Goal: Task Accomplishment & Management: Use online tool/utility

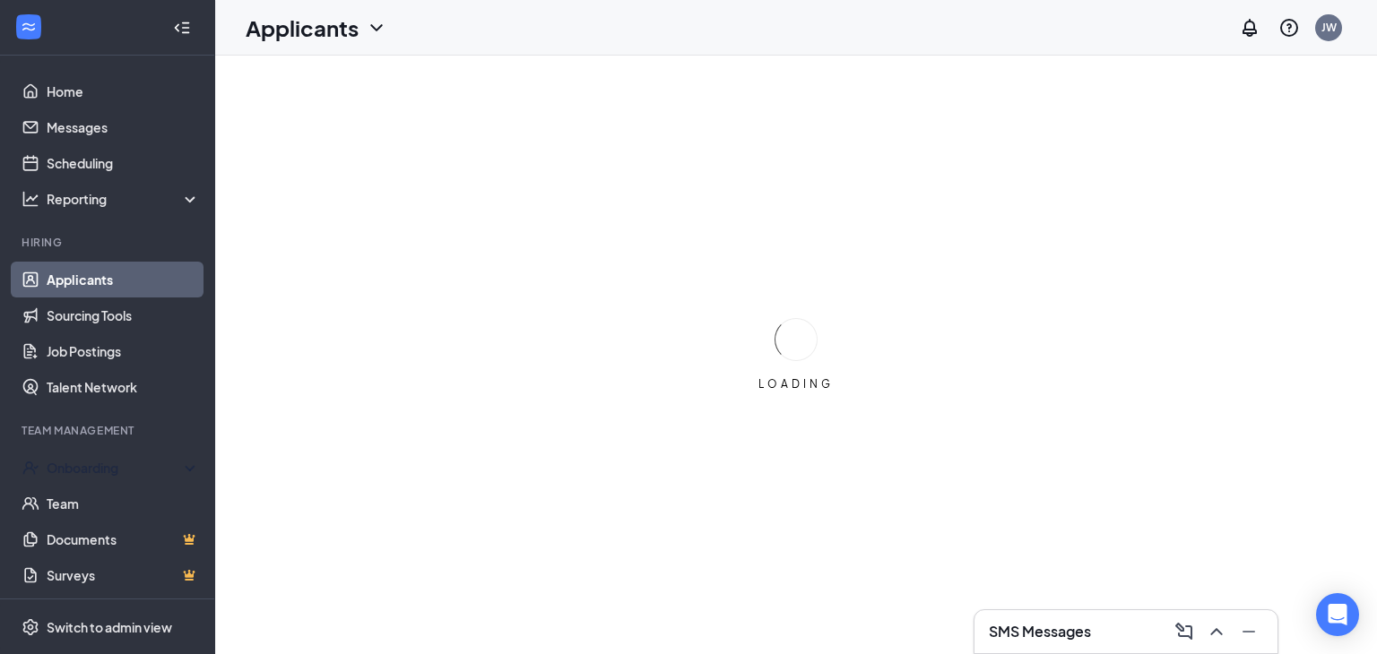
click at [195, 426] on li "Team Management Onboarding Team Documents Surveys" at bounding box center [107, 508] width 214 height 170
click at [116, 473] on div "Onboarding" at bounding box center [116, 468] width 138 height 18
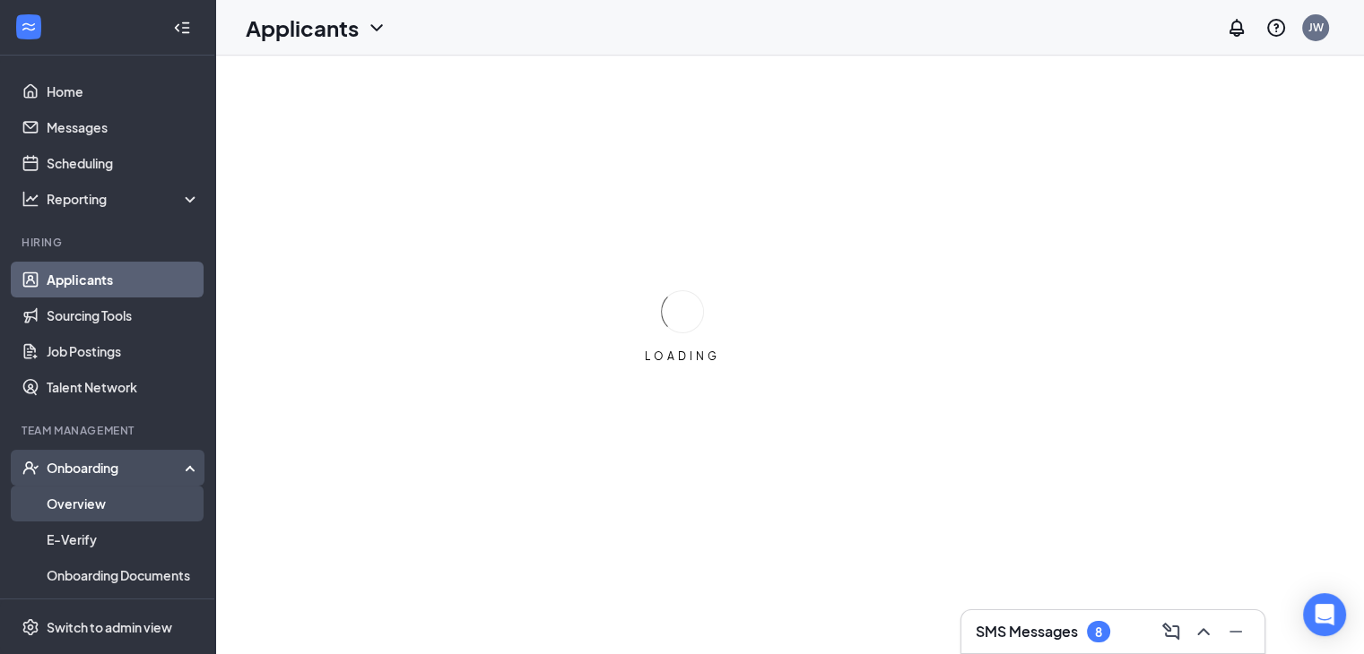
click at [90, 507] on link "Overview" at bounding box center [123, 504] width 153 height 36
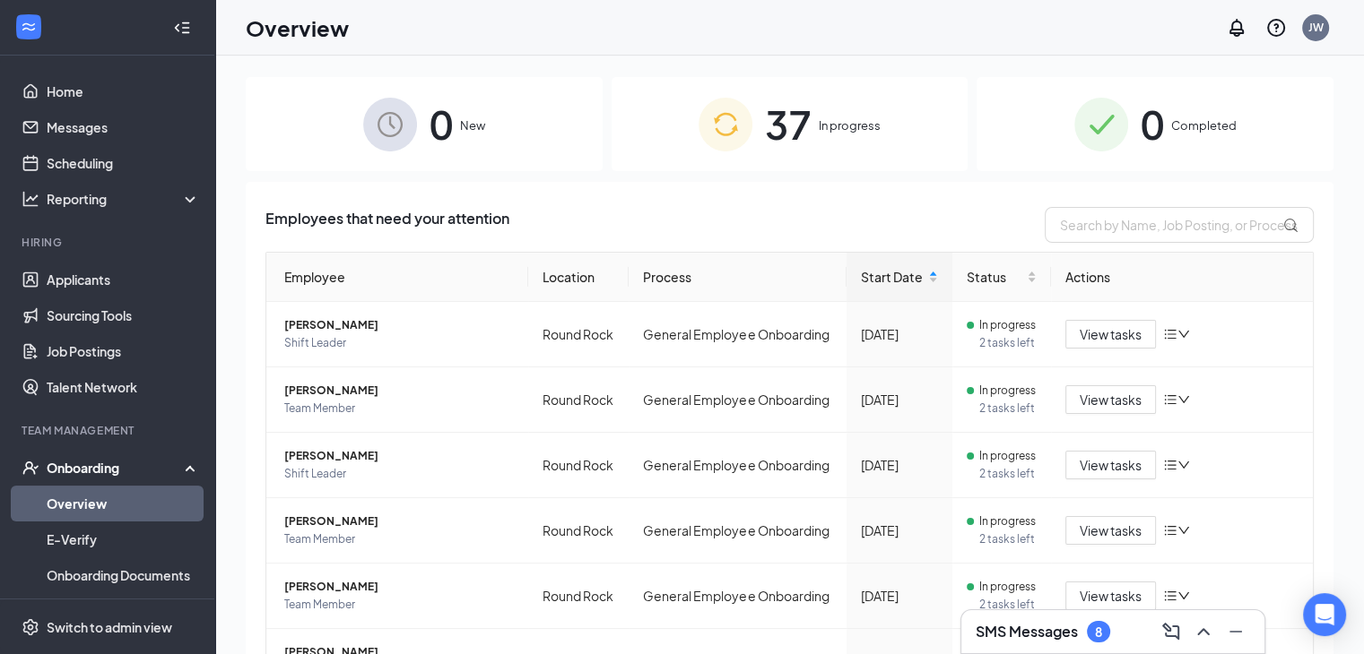
click at [714, 107] on img at bounding box center [725, 125] width 54 height 54
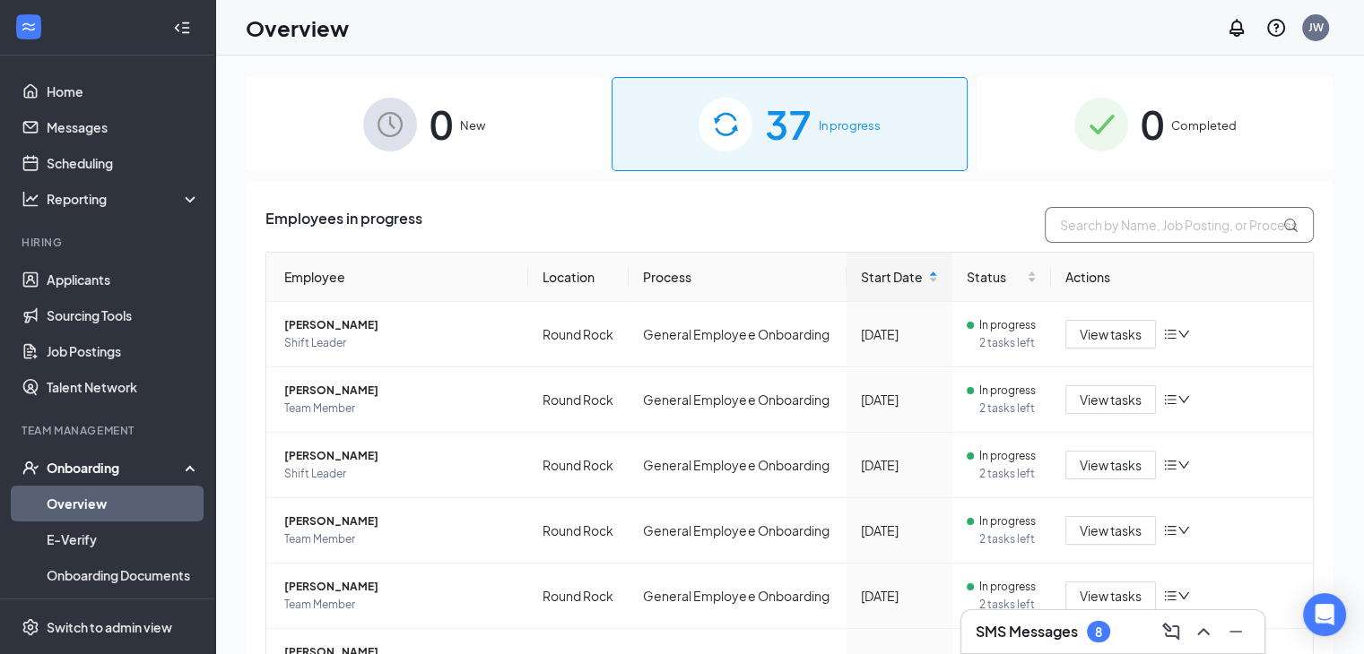
click at [1078, 234] on input "text" at bounding box center [1178, 225] width 269 height 36
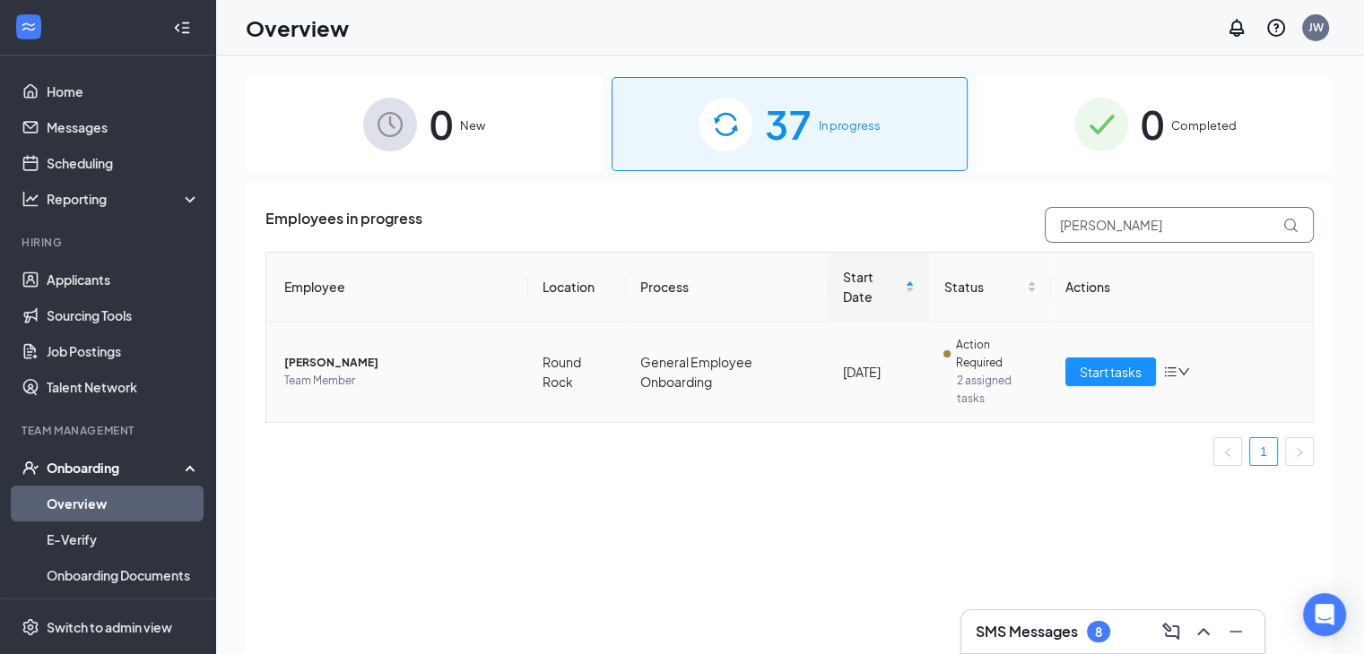
type input "[PERSON_NAME]"
click at [368, 367] on span "[PERSON_NAME]" at bounding box center [399, 363] width 230 height 18
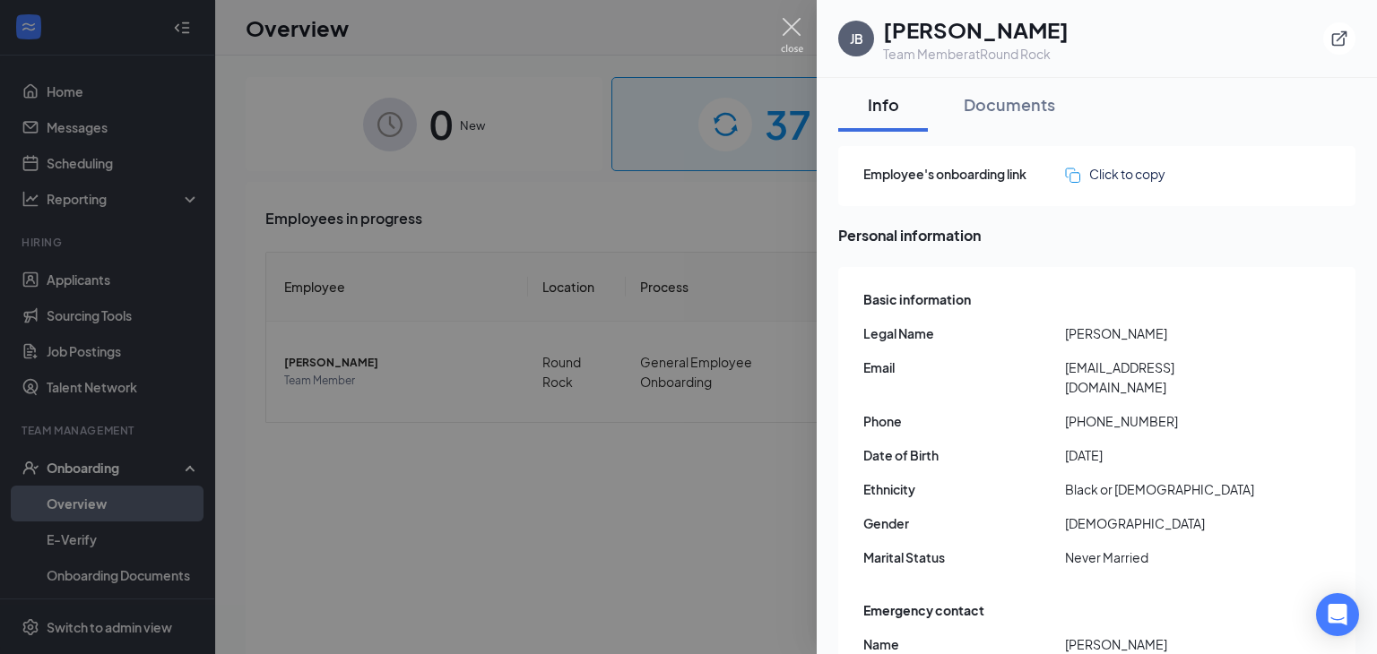
click at [797, 27] on img at bounding box center [792, 35] width 22 height 35
